Goal: Information Seeking & Learning: Learn about a topic

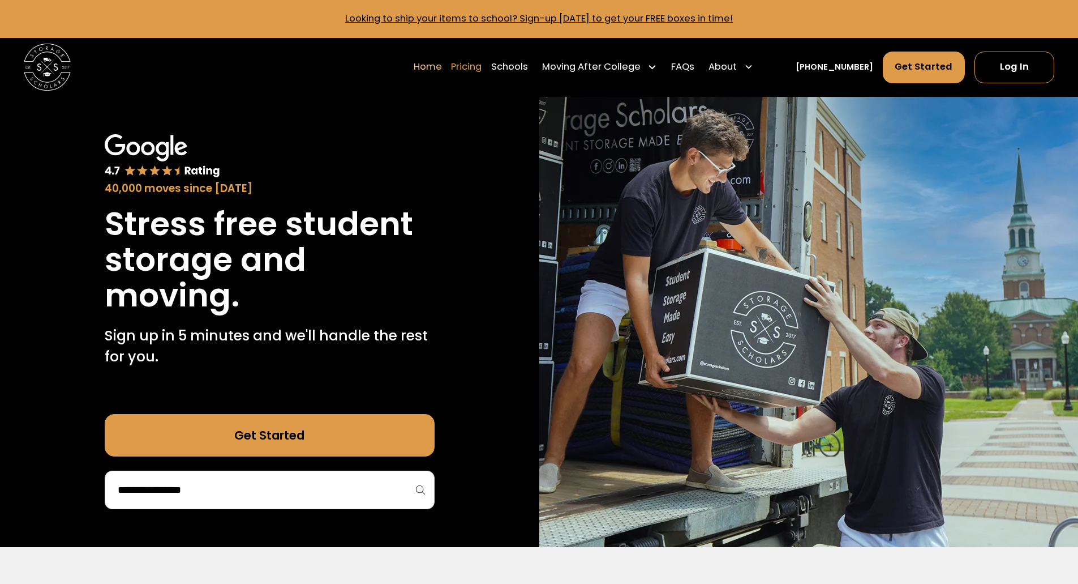
click at [482, 68] on link "Pricing" at bounding box center [466, 66] width 31 height 33
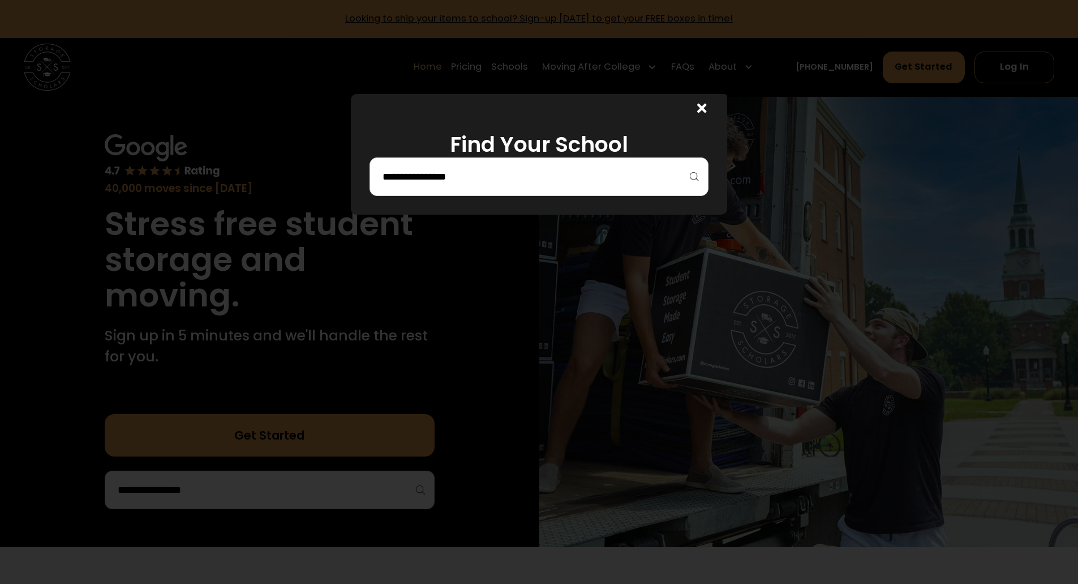
click at [703, 106] on icon at bounding box center [702, 108] width 10 height 14
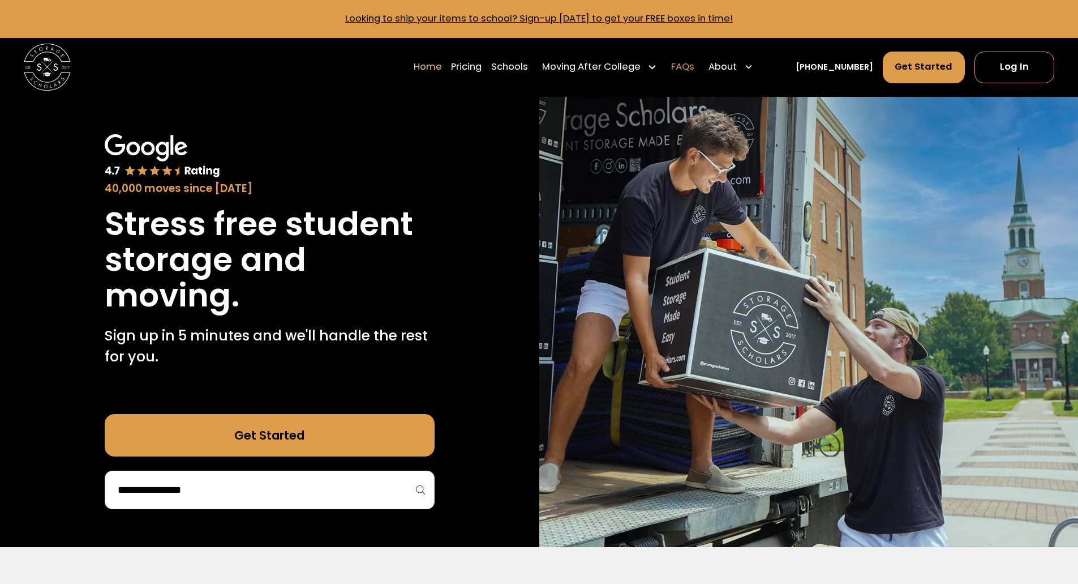
click at [695, 65] on link "FAQs" at bounding box center [682, 66] width 23 height 33
click at [482, 66] on link "Pricing" at bounding box center [466, 66] width 31 height 33
click at [482, 65] on link "Pricing" at bounding box center [466, 66] width 31 height 33
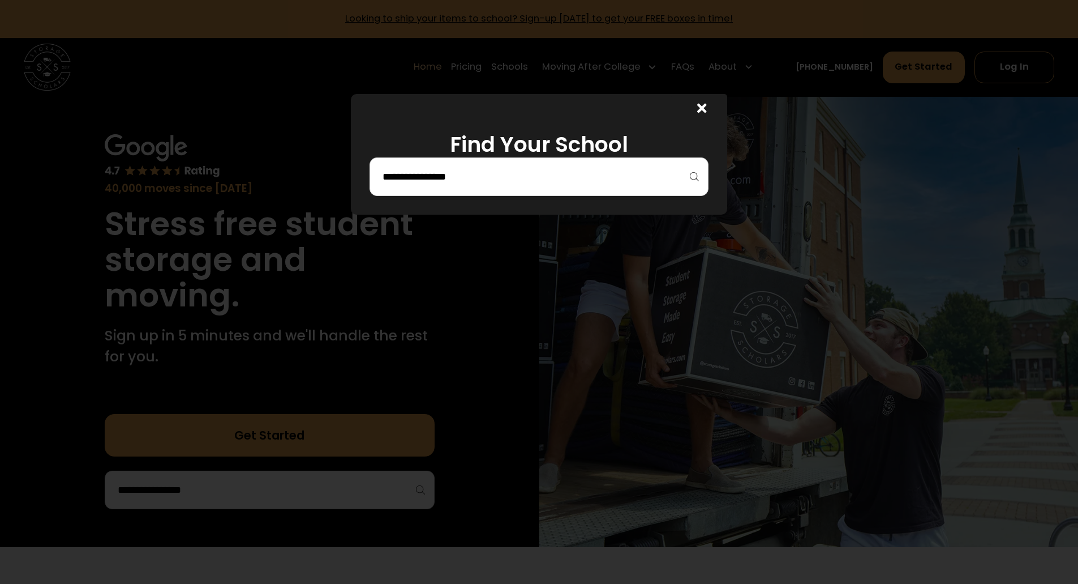
click at [481, 181] on input "search" at bounding box center [539, 176] width 315 height 19
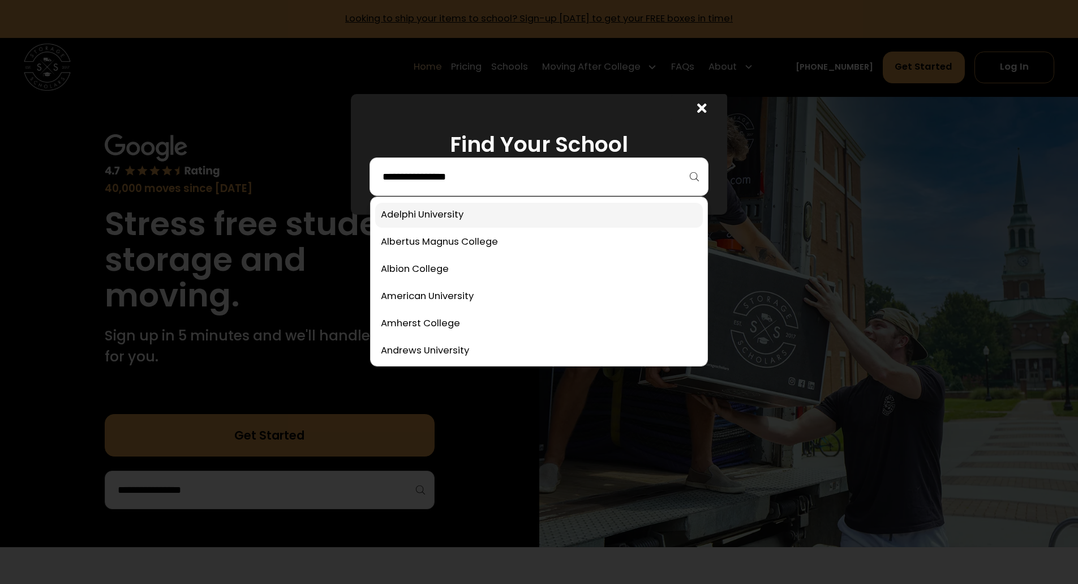
click at [460, 215] on link at bounding box center [539, 215] width 328 height 25
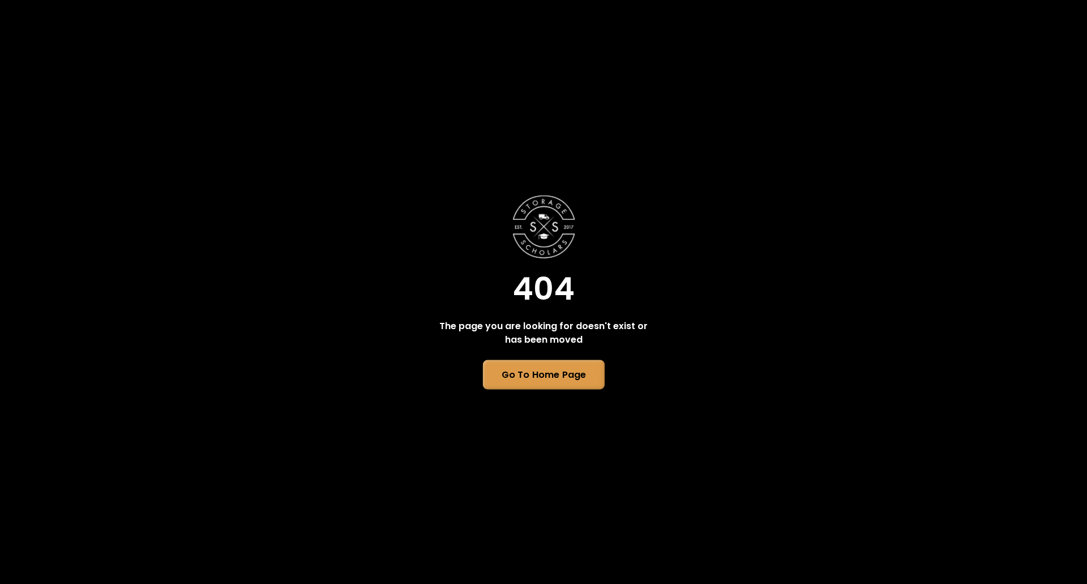
click at [534, 368] on link "Go To Home Page" at bounding box center [543, 374] width 122 height 29
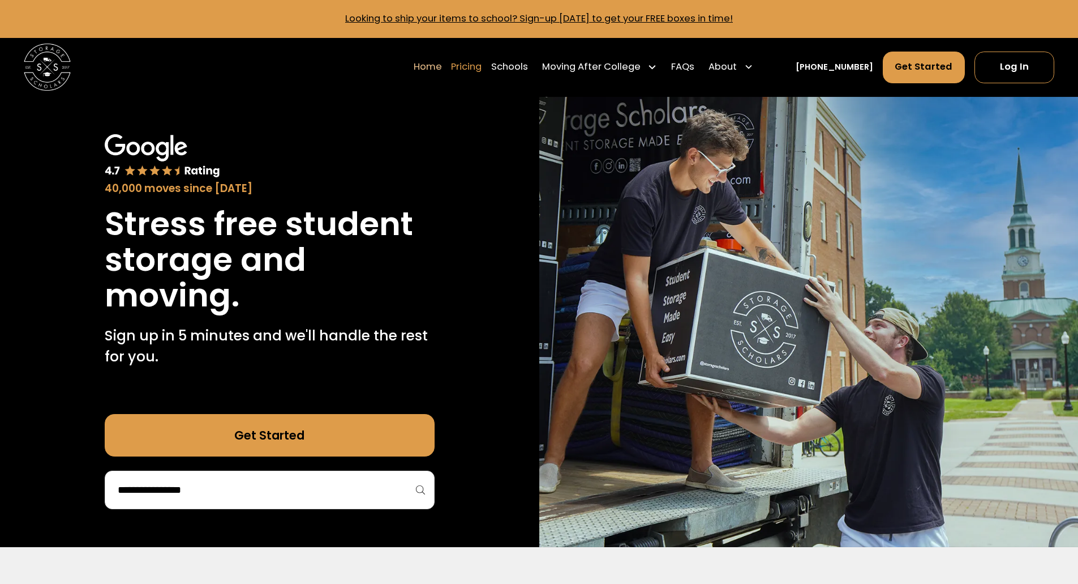
click at [482, 61] on link "Pricing" at bounding box center [466, 66] width 31 height 33
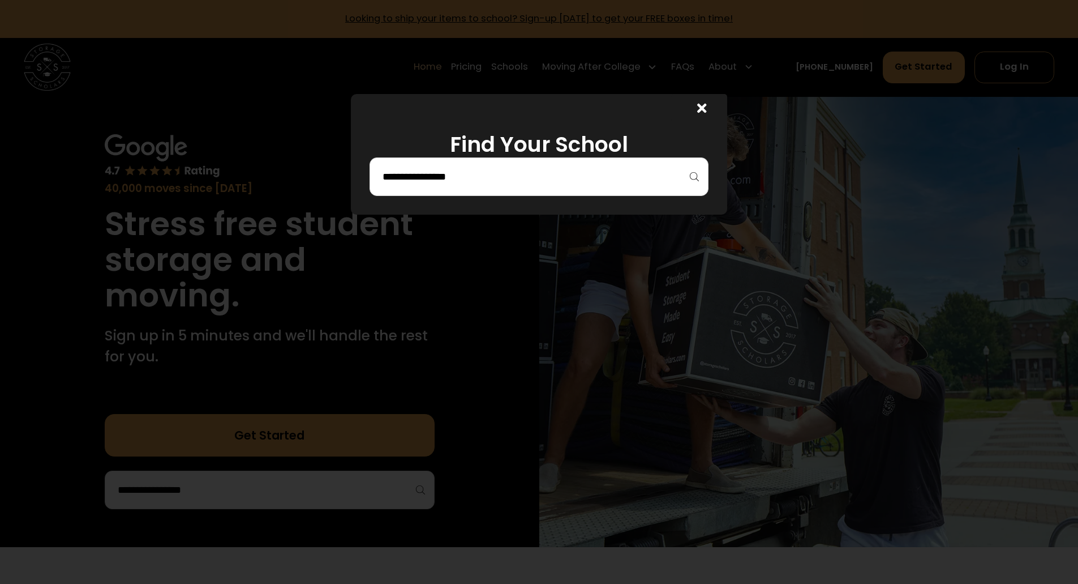
click at [558, 188] on div at bounding box center [539, 176] width 339 height 38
click at [580, 181] on input "search" at bounding box center [539, 176] width 315 height 19
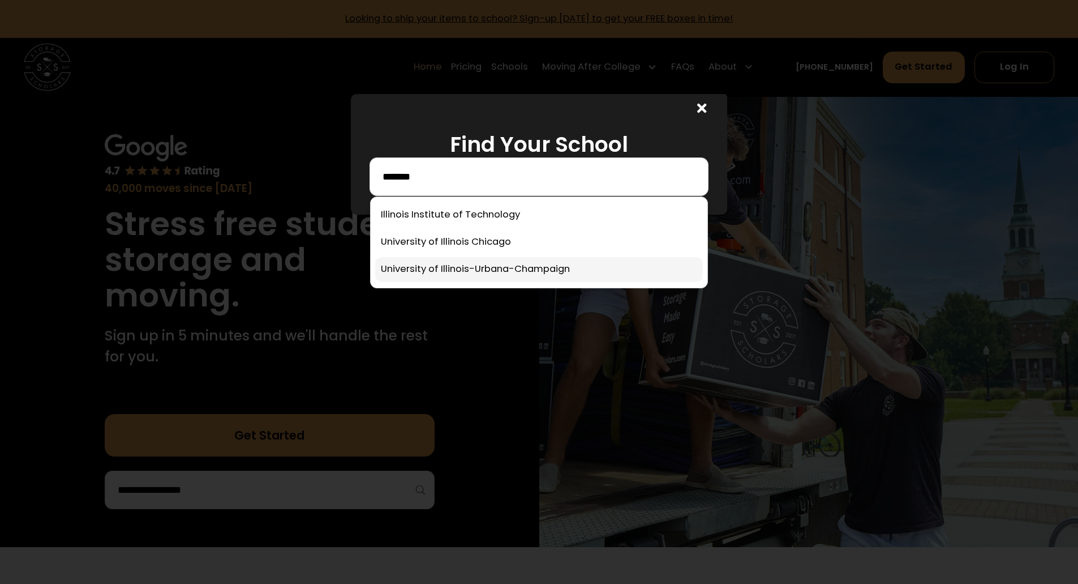
type input "*******"
click at [496, 269] on link at bounding box center [539, 269] width 328 height 25
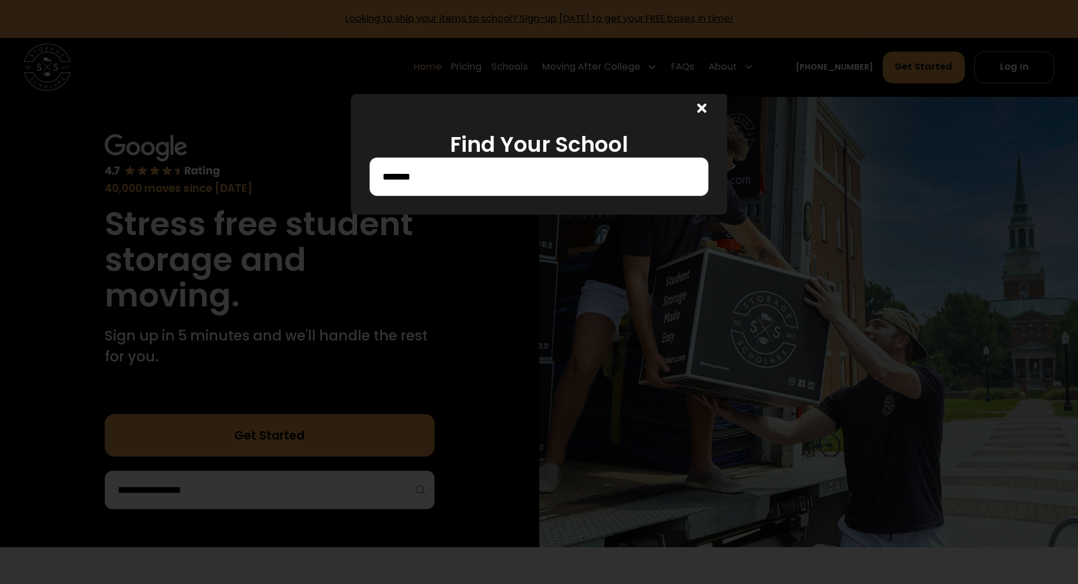
click at [487, 184] on input "*******" at bounding box center [539, 176] width 315 height 19
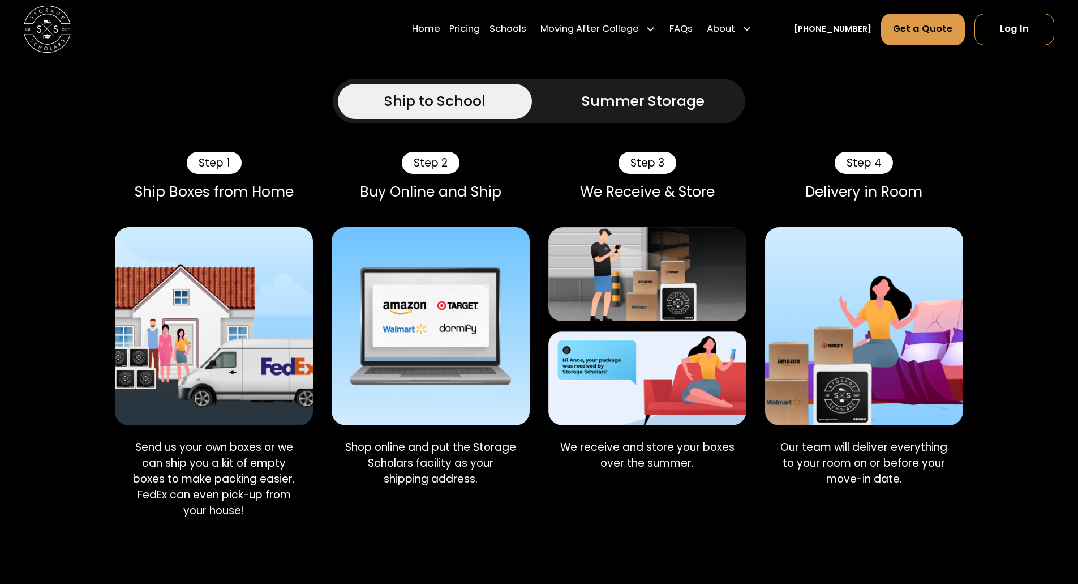
scroll to position [718, 0]
